Goal: Information Seeking & Learning: Learn about a topic

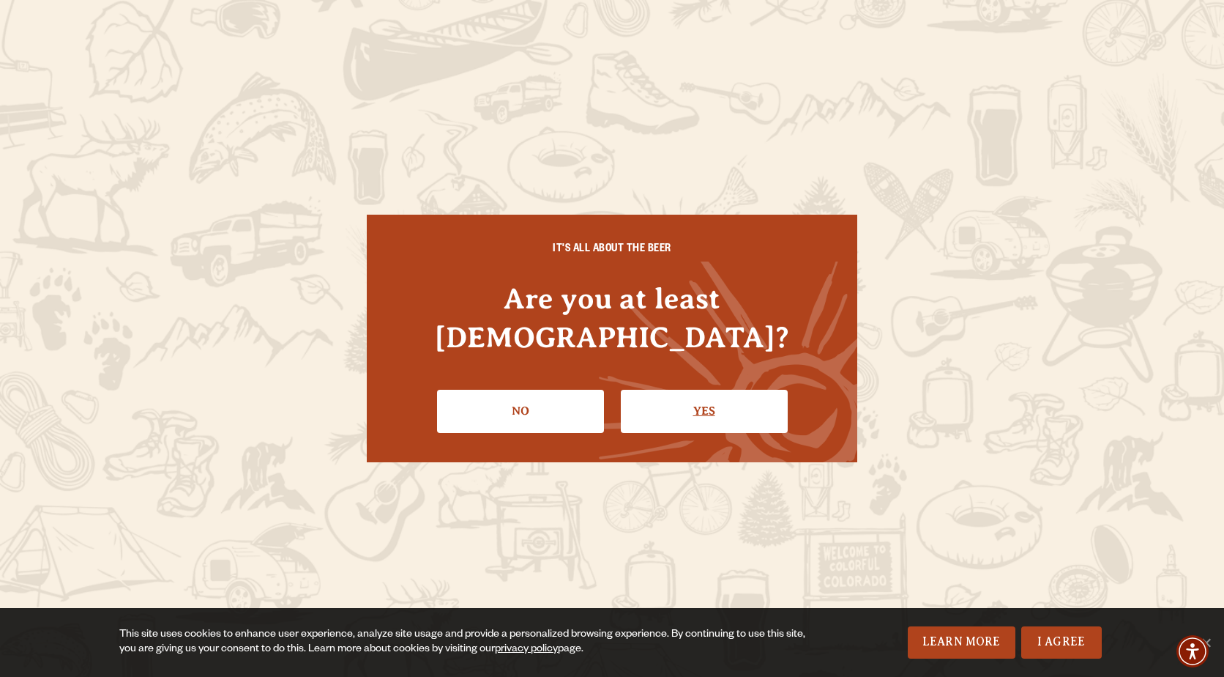
click at [719, 390] on link "Yes" at bounding box center [704, 411] width 167 height 42
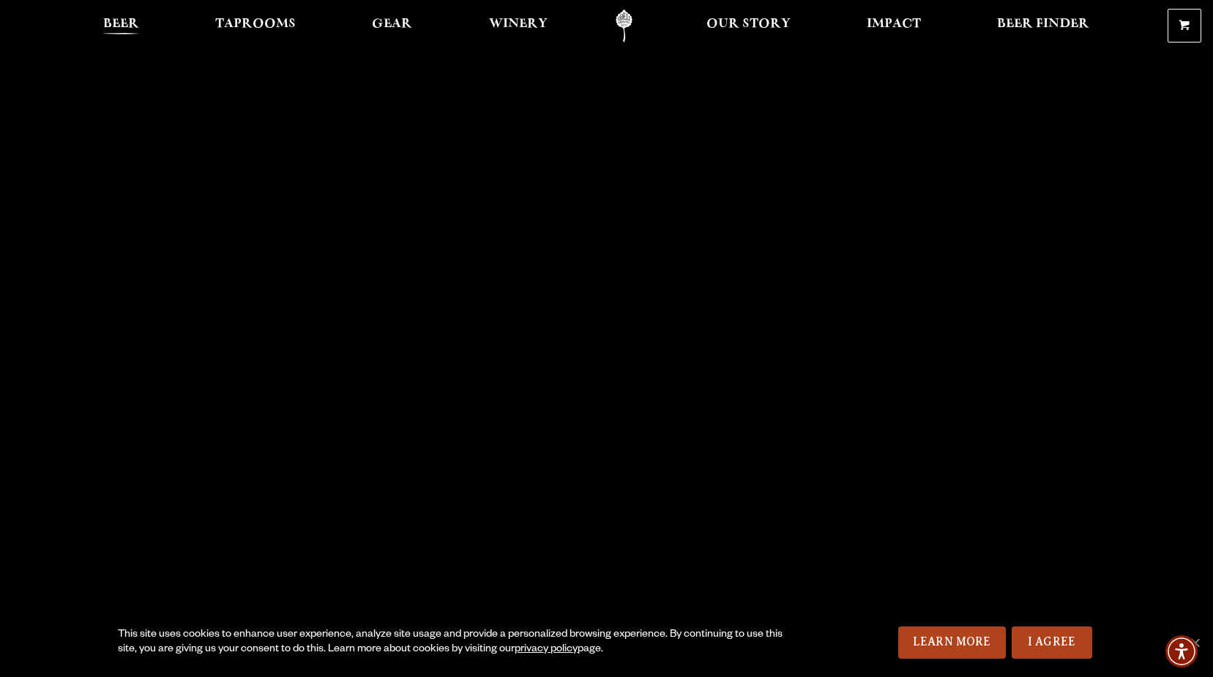
click at [120, 18] on span "Beer" at bounding box center [121, 24] width 36 height 12
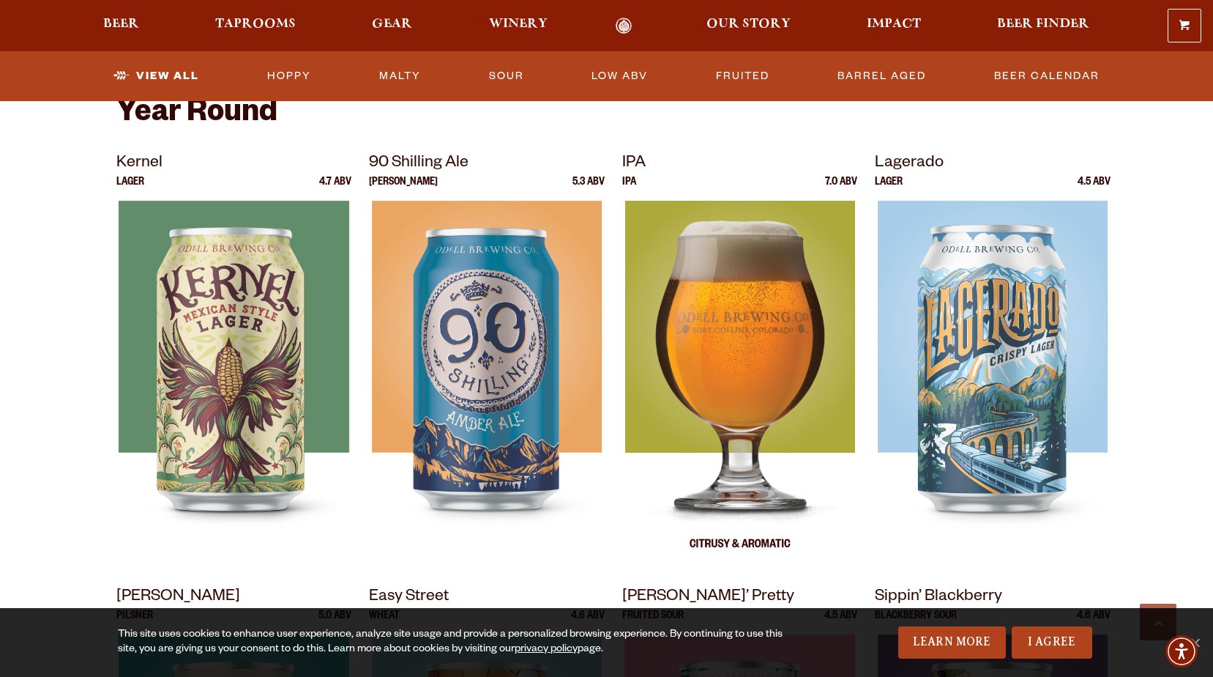
scroll to position [586, 0]
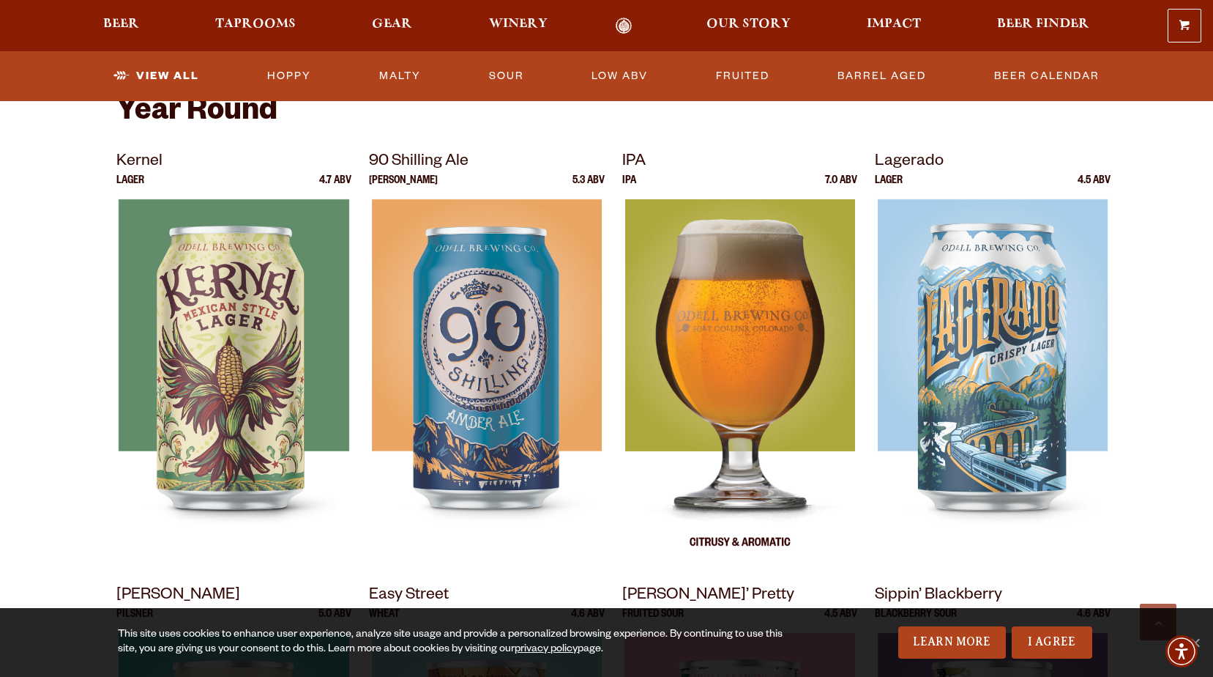
click at [715, 353] on img at bounding box center [740, 382] width 230 height 366
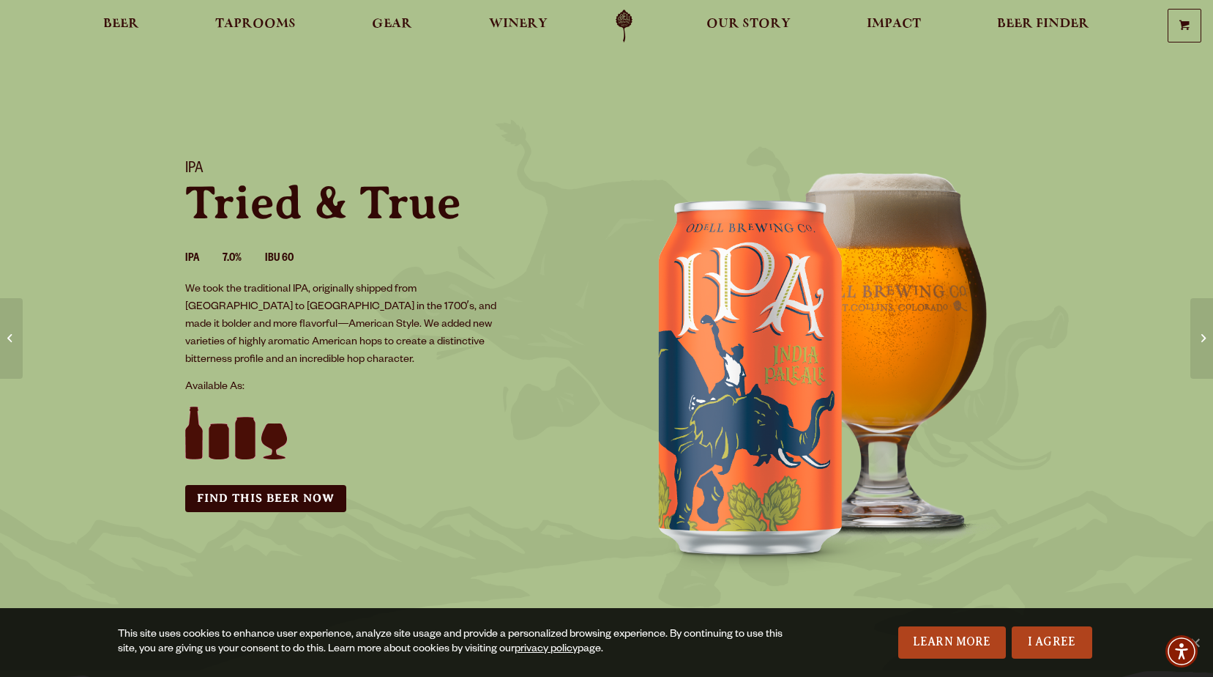
click at [406, 357] on div "IPA Tried & True IPA 7.0% IBU 60 We took the traditional IPA, originally shippe…" at bounding box center [387, 336] width 439 height 387
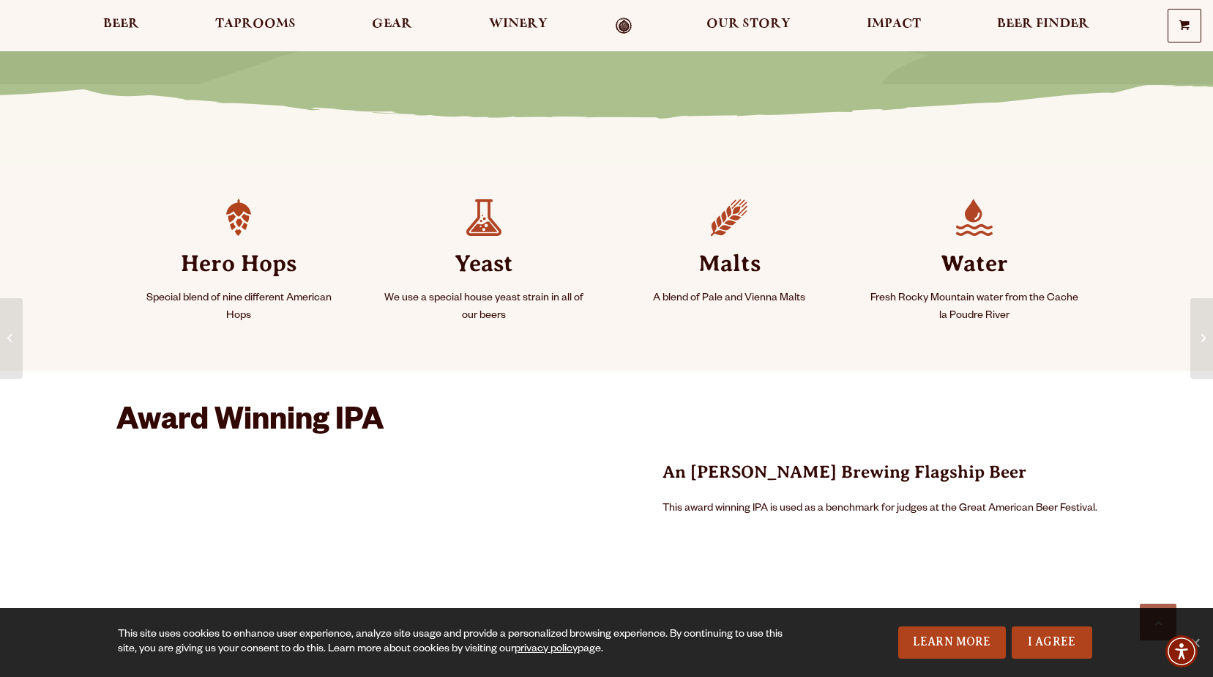
scroll to position [73, 0]
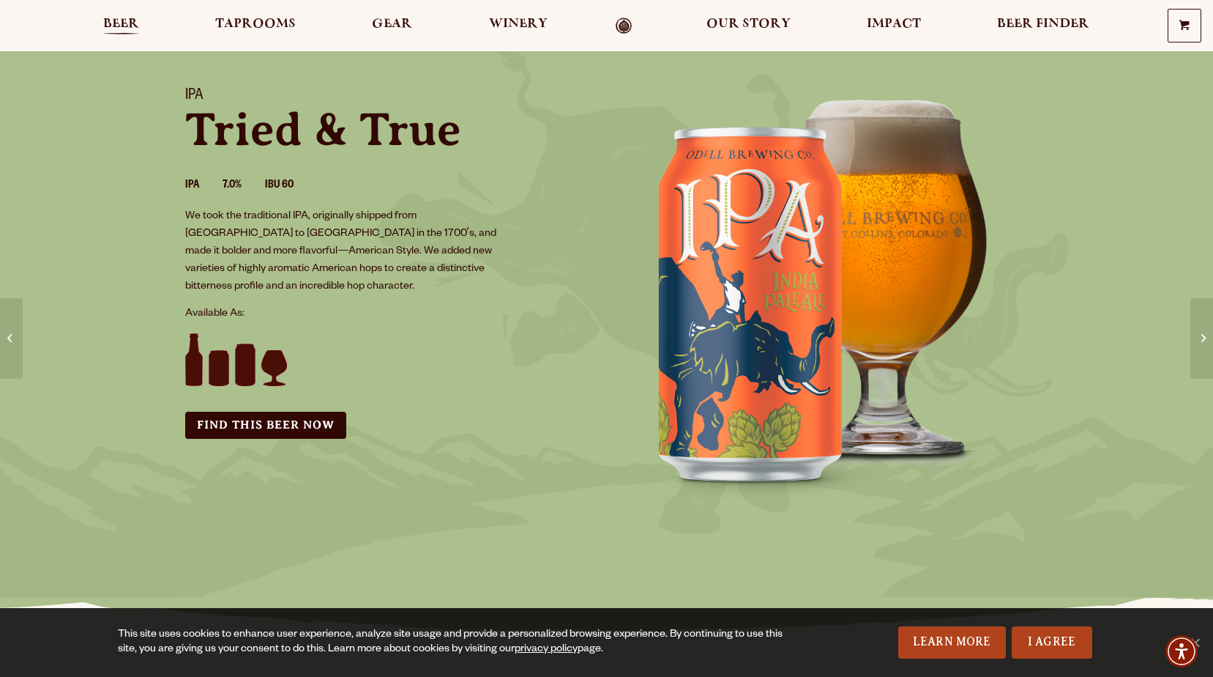
click at [127, 21] on span "Beer" at bounding box center [121, 24] width 36 height 12
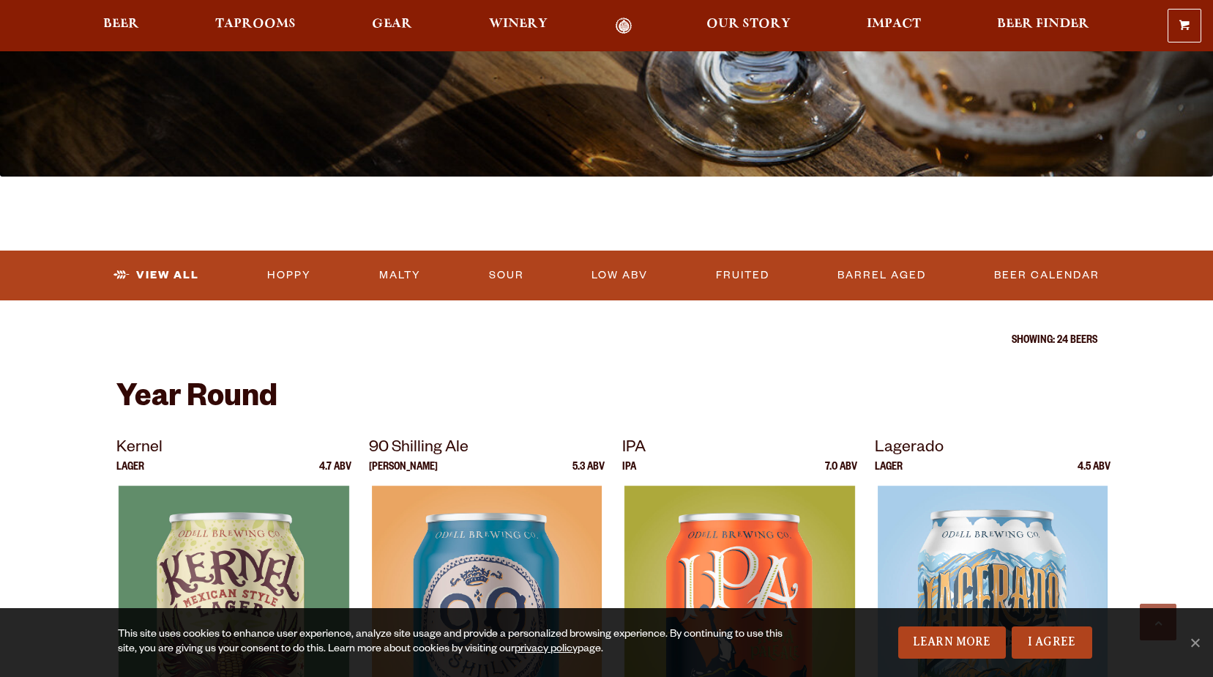
scroll to position [439, 0]
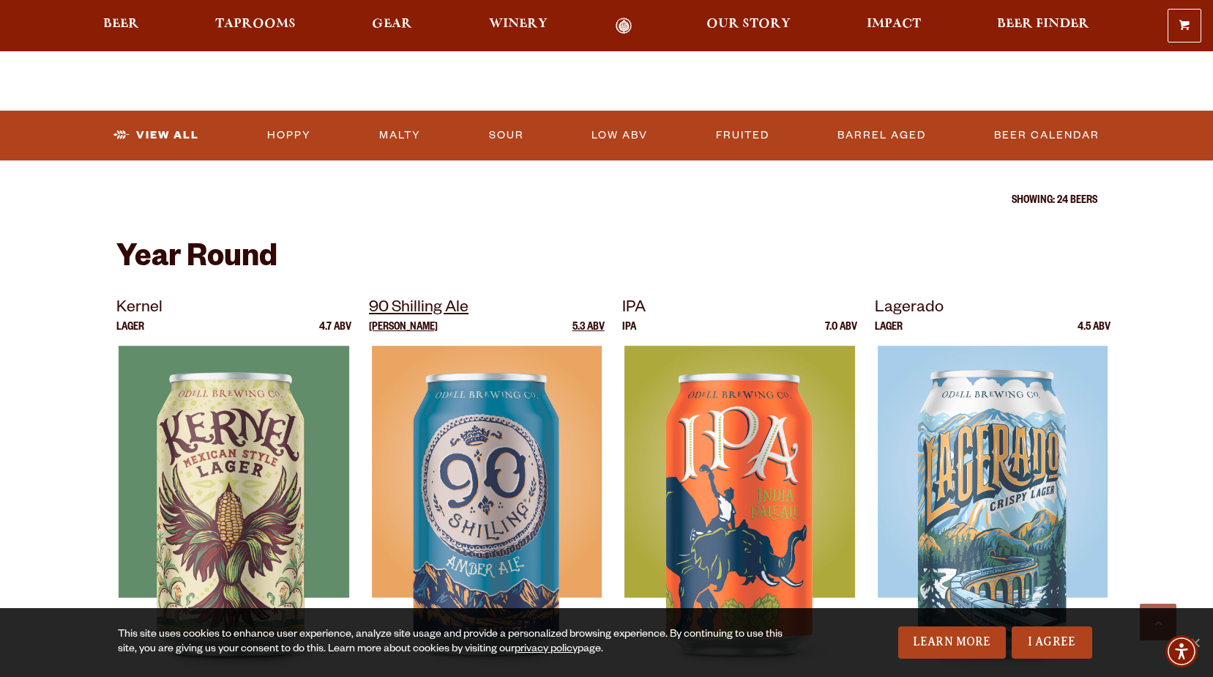
click at [491, 381] on img at bounding box center [487, 529] width 230 height 366
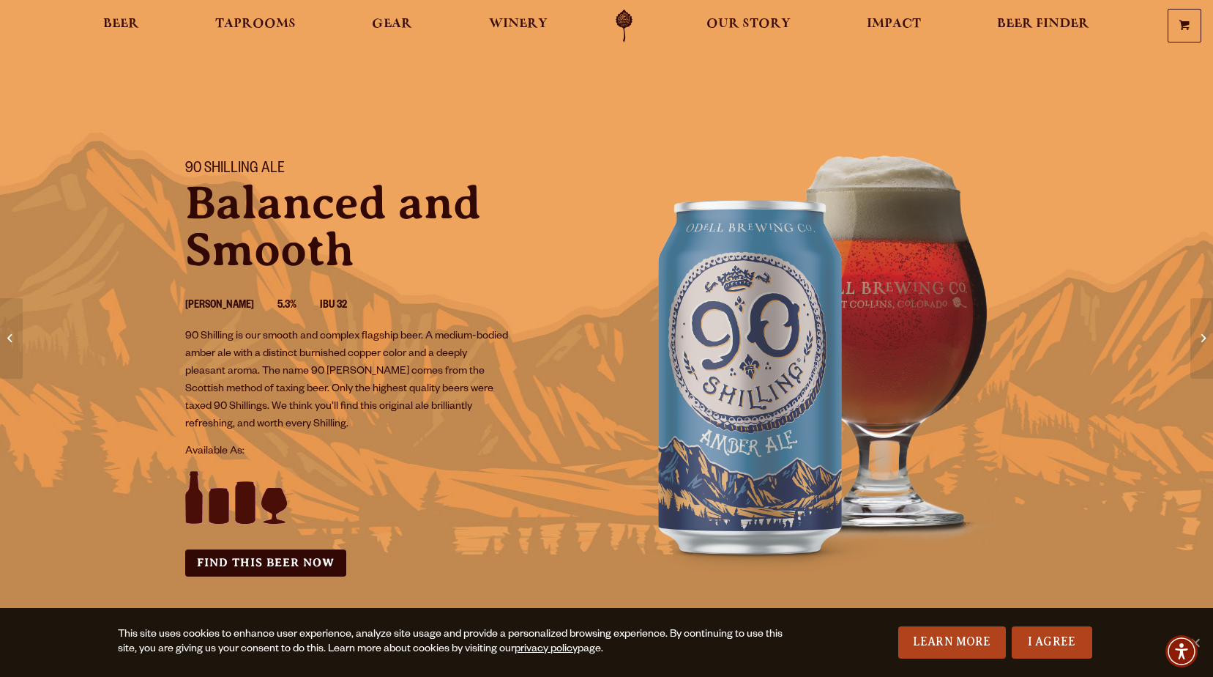
click at [250, 235] on p "Balanced and Smooth" at bounding box center [387, 226] width 404 height 94
